Goal: Transaction & Acquisition: Purchase product/service

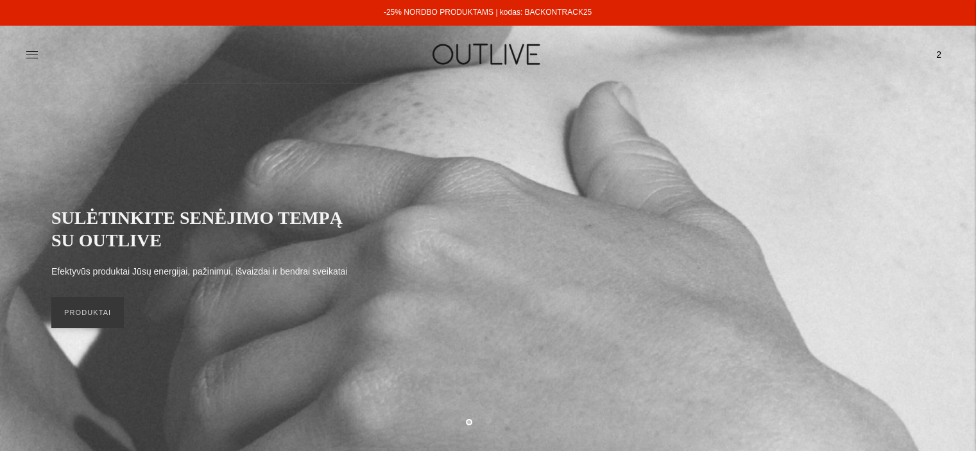
click at [940, 51] on span "2" at bounding box center [939, 55] width 18 height 18
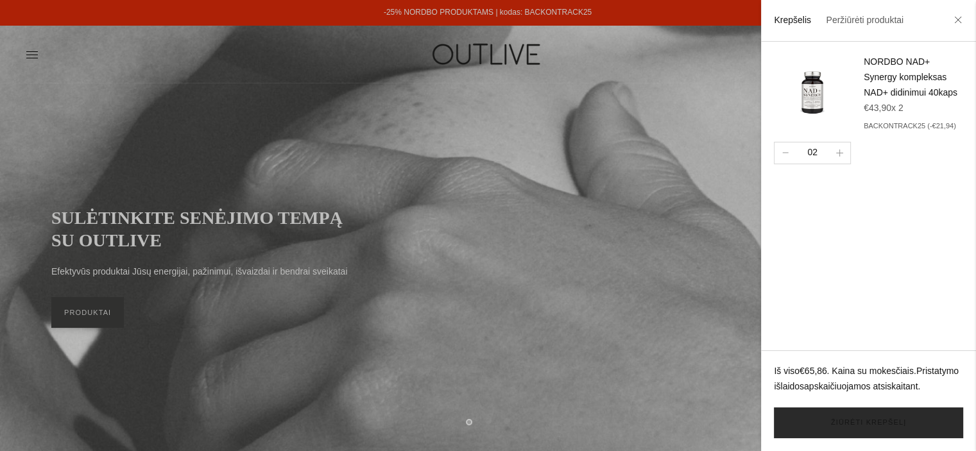
click at [855, 424] on link "Žiūrėti krepšelį" at bounding box center [868, 423] width 189 height 31
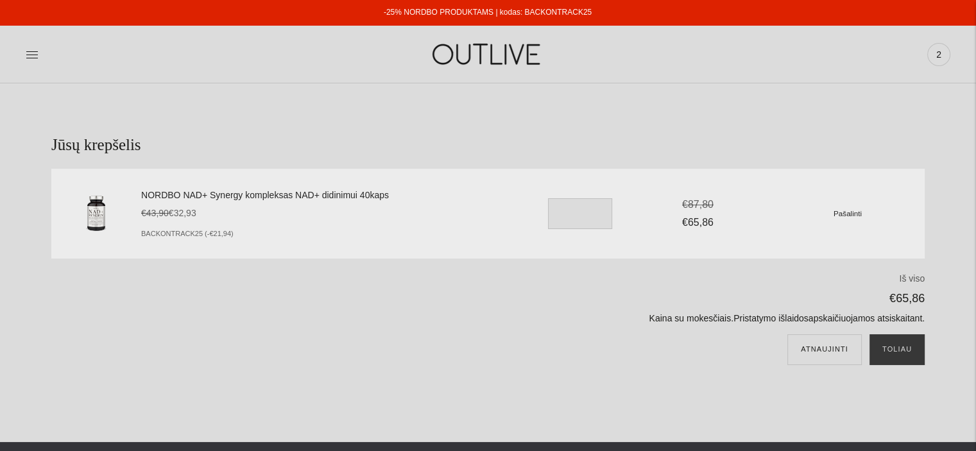
click at [474, 53] on img at bounding box center [488, 54] width 160 height 44
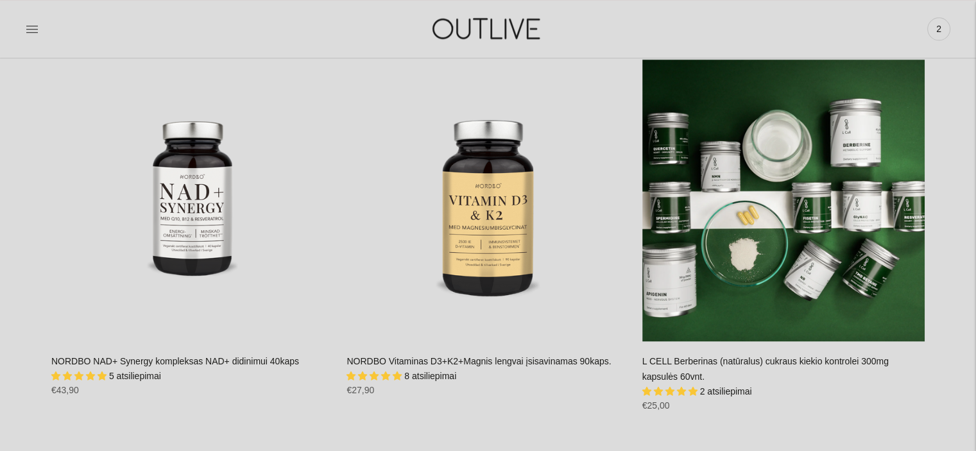
scroll to position [1733, 0]
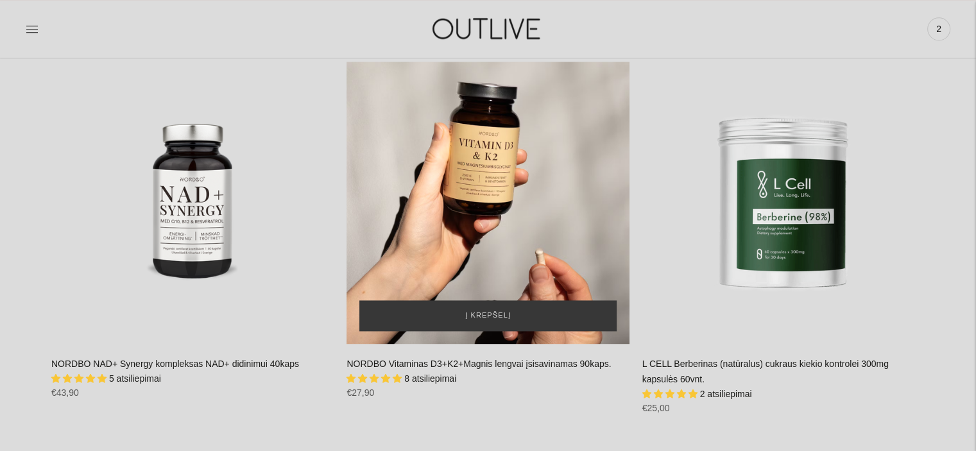
click at [500, 148] on div "NORDBO Vitaminas D3+K2+Magnis lengvai įsisavinamas 90kaps.\a" at bounding box center [488, 203] width 282 height 282
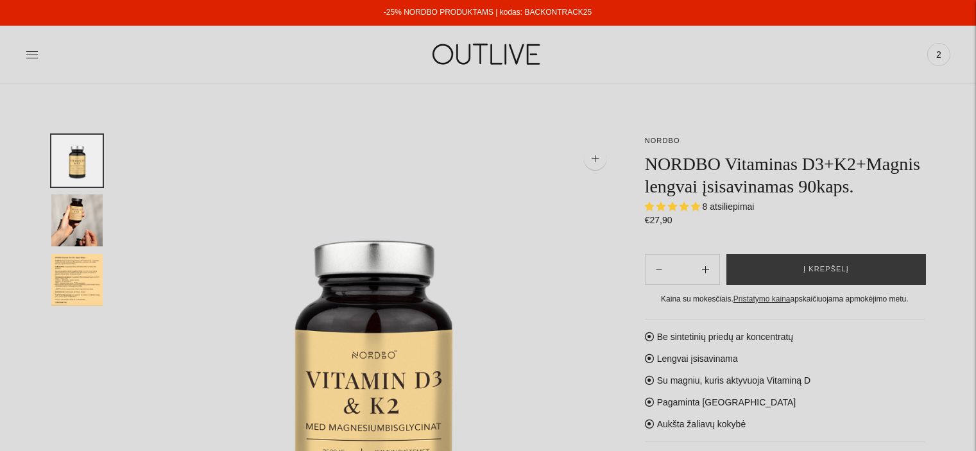
select select "**********"
click at [819, 268] on span "Į krepšelį" at bounding box center [826, 269] width 46 height 13
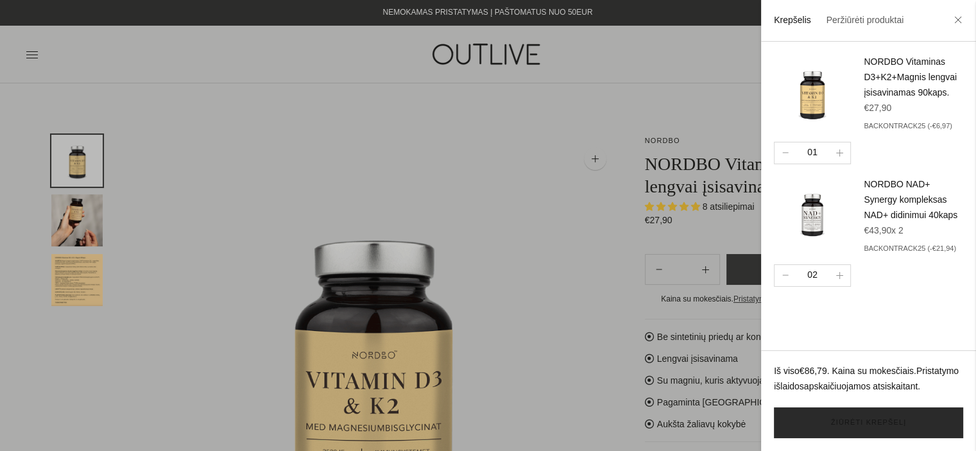
click at [870, 423] on link "Žiūrėti krepšelį" at bounding box center [868, 423] width 189 height 31
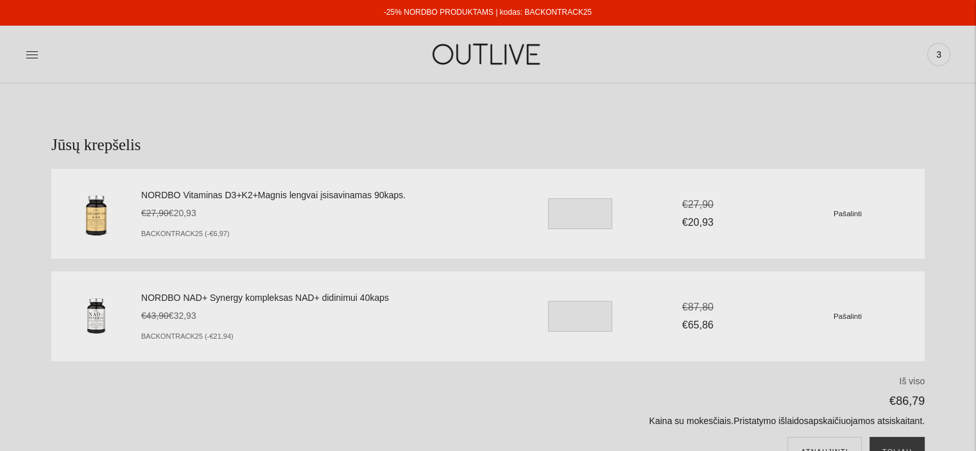
click at [520, 58] on img at bounding box center [488, 54] width 160 height 44
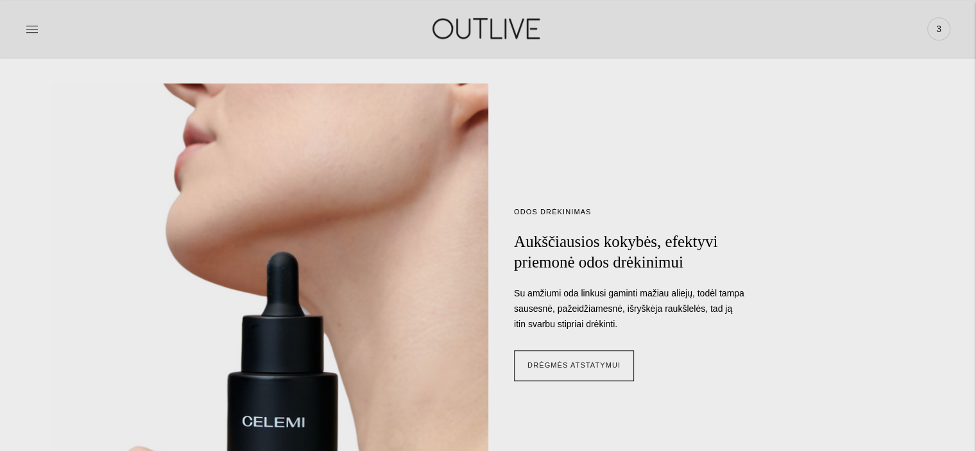
scroll to position [1027, 0]
